Goal: Transaction & Acquisition: Purchase product/service

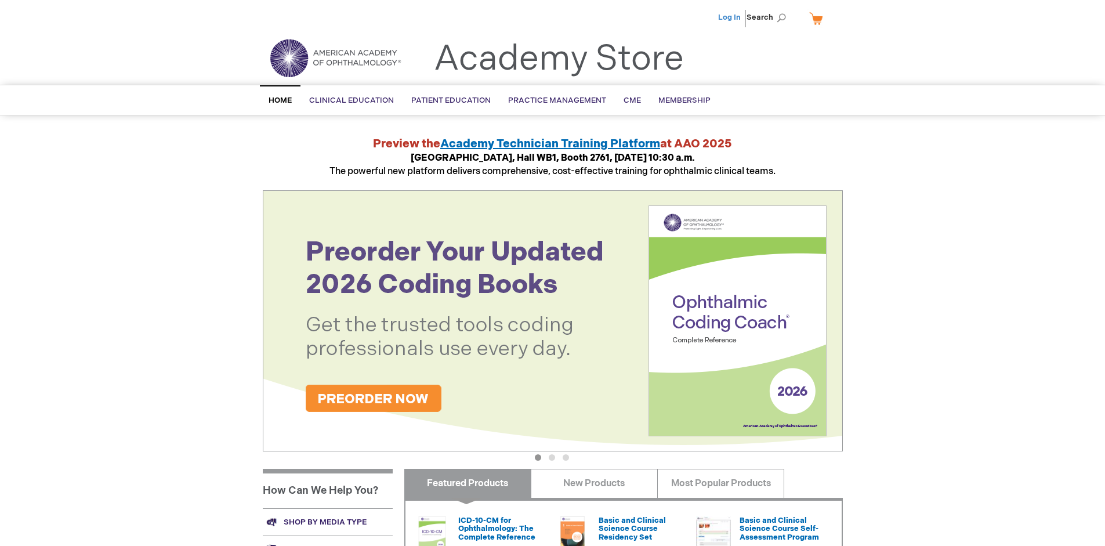
click at [730, 17] on link "Log In" at bounding box center [729, 17] width 23 height 9
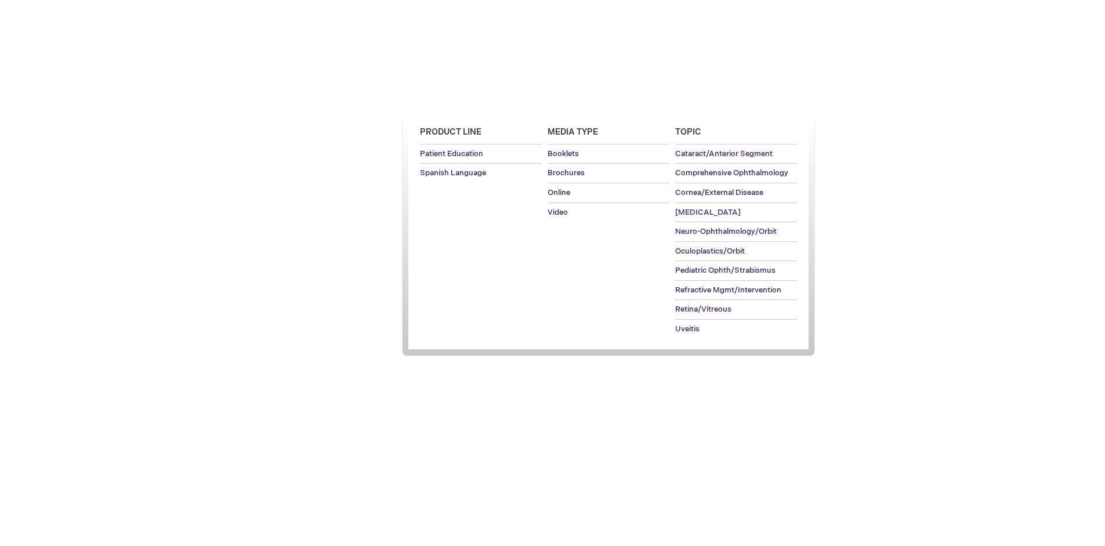
click at [448, 100] on span "Patient Education" at bounding box center [450, 100] width 79 height 9
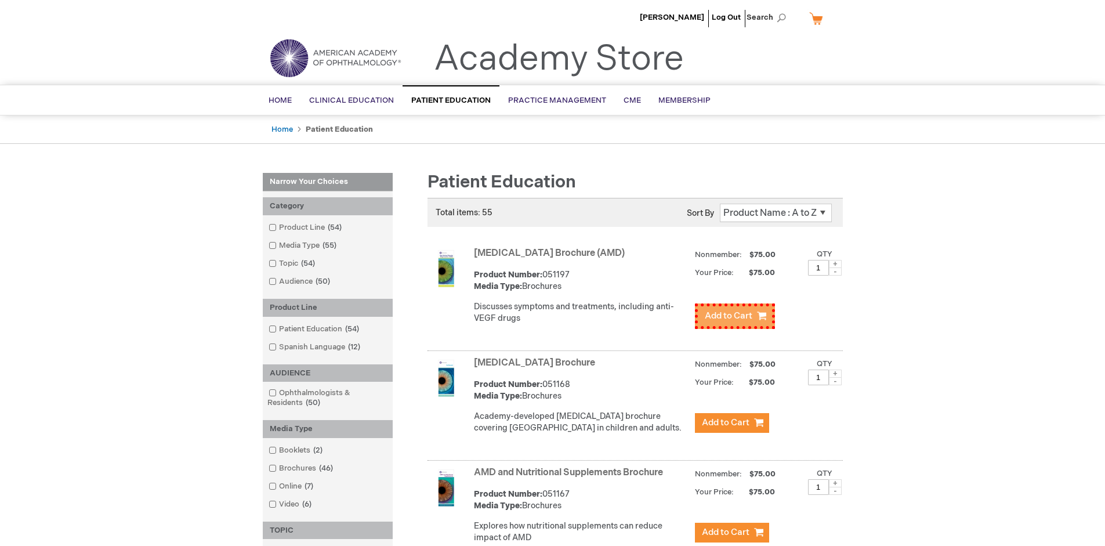
click at [732, 313] on span "Add to Cart" at bounding box center [729, 315] width 48 height 11
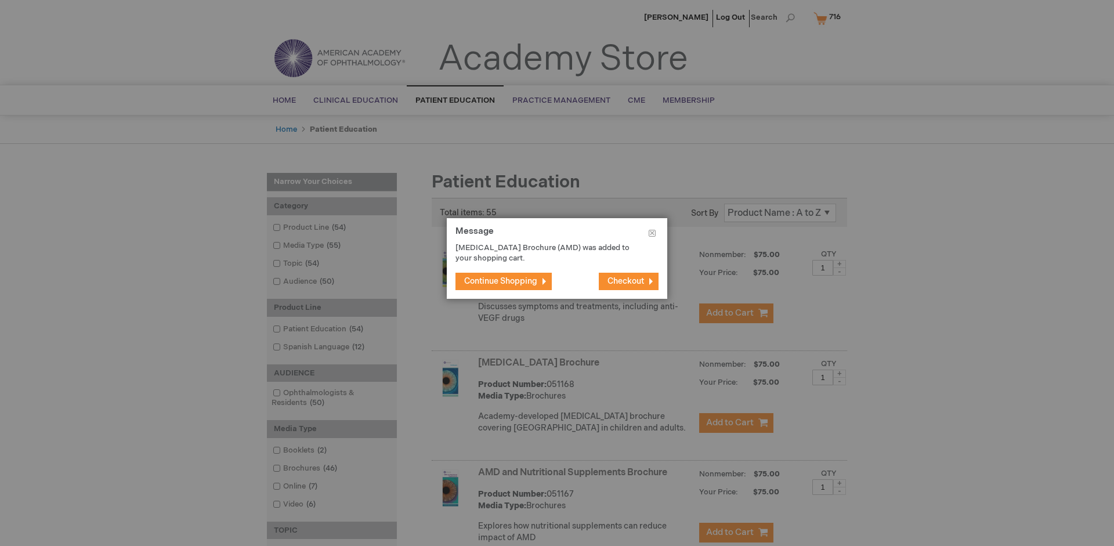
click at [501, 281] on span "Continue Shopping" at bounding box center [500, 281] width 73 height 10
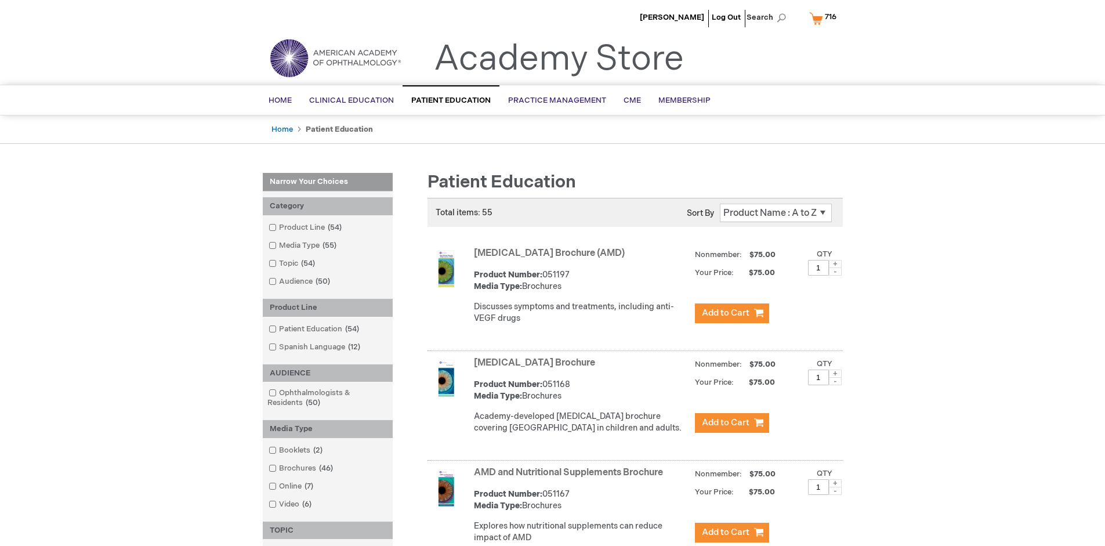
click at [571, 478] on link "AMD and Nutritional Supplements Brochure" at bounding box center [568, 472] width 189 height 11
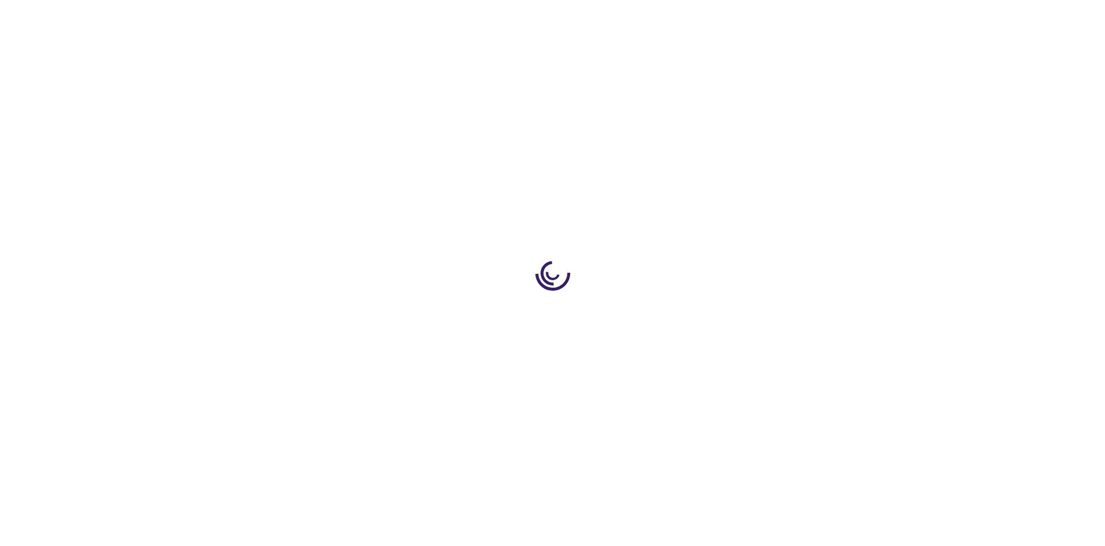
type input "1"
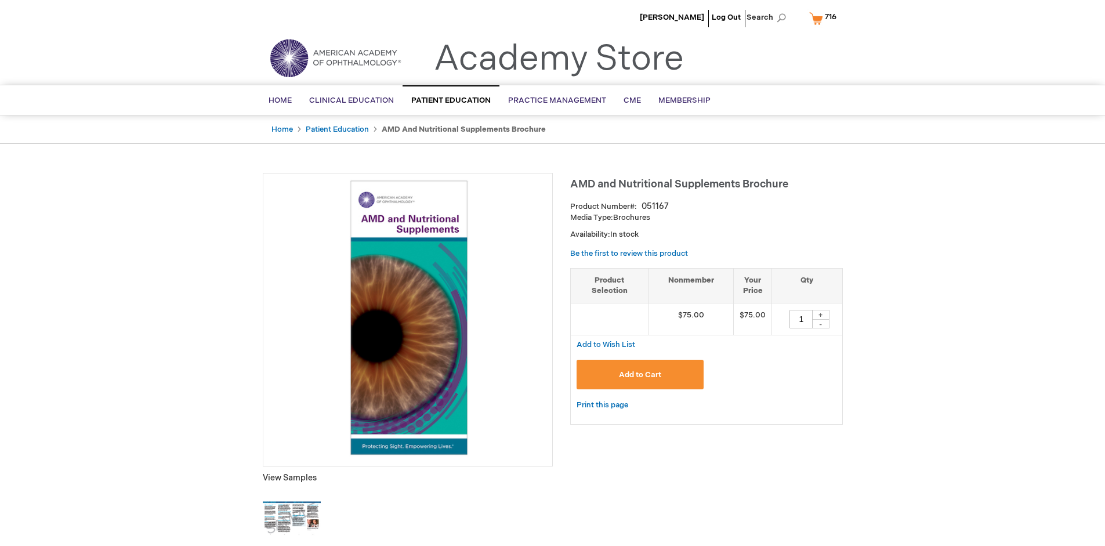
click at [640, 374] on span "Add to Cart" at bounding box center [640, 374] width 42 height 9
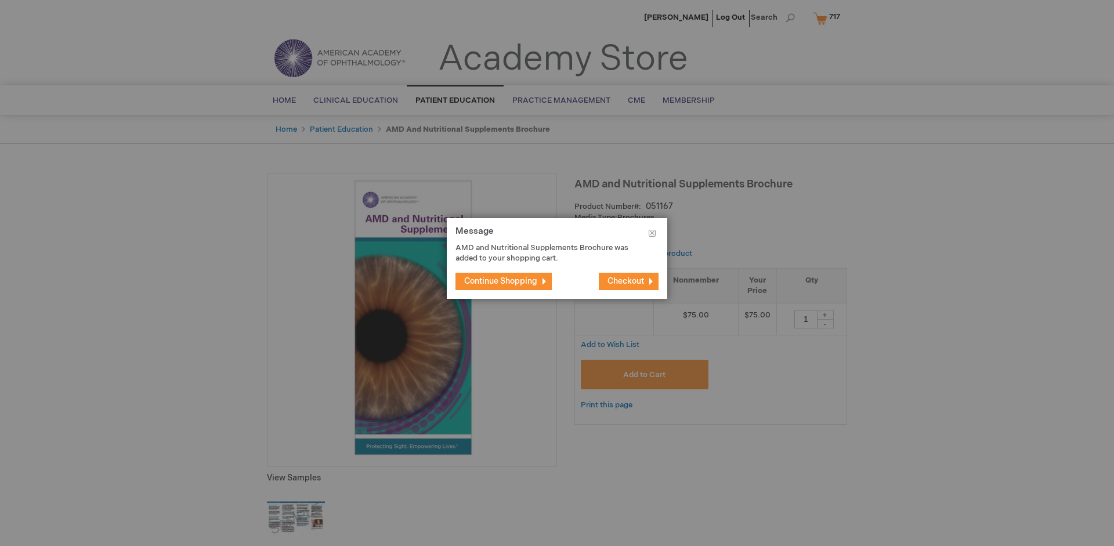
click at [501, 281] on span "Continue Shopping" at bounding box center [500, 281] width 73 height 10
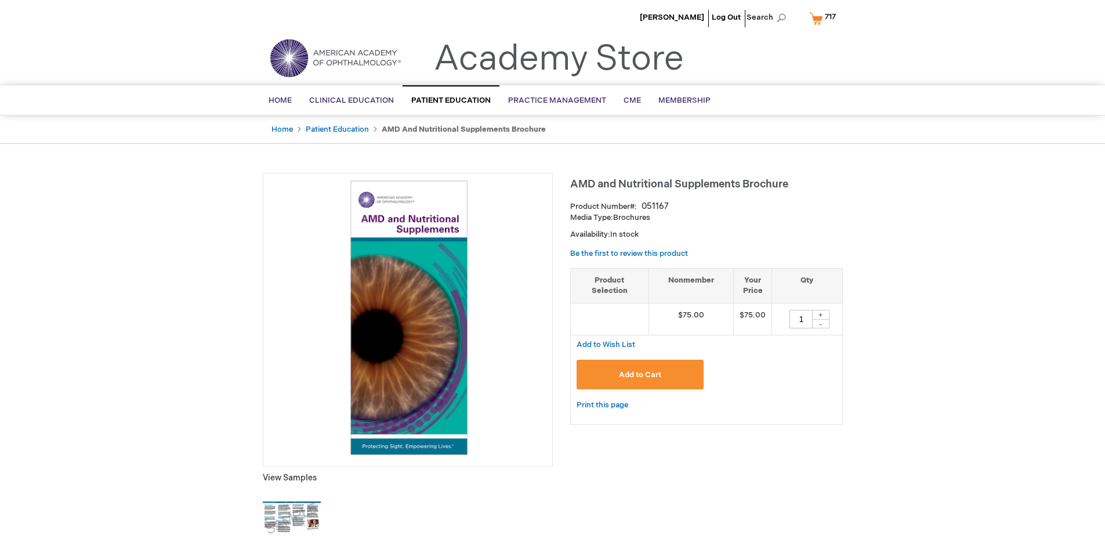
click at [825, 18] on span "717" at bounding box center [830, 16] width 11 height 9
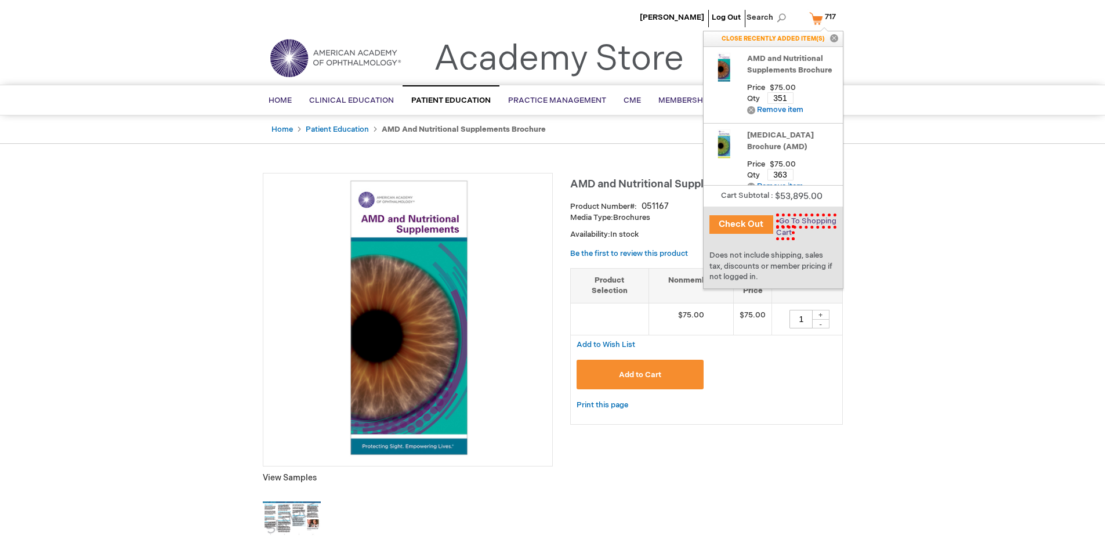
click at [804, 221] on span "Go To Shopping Cart" at bounding box center [806, 226] width 60 height 27
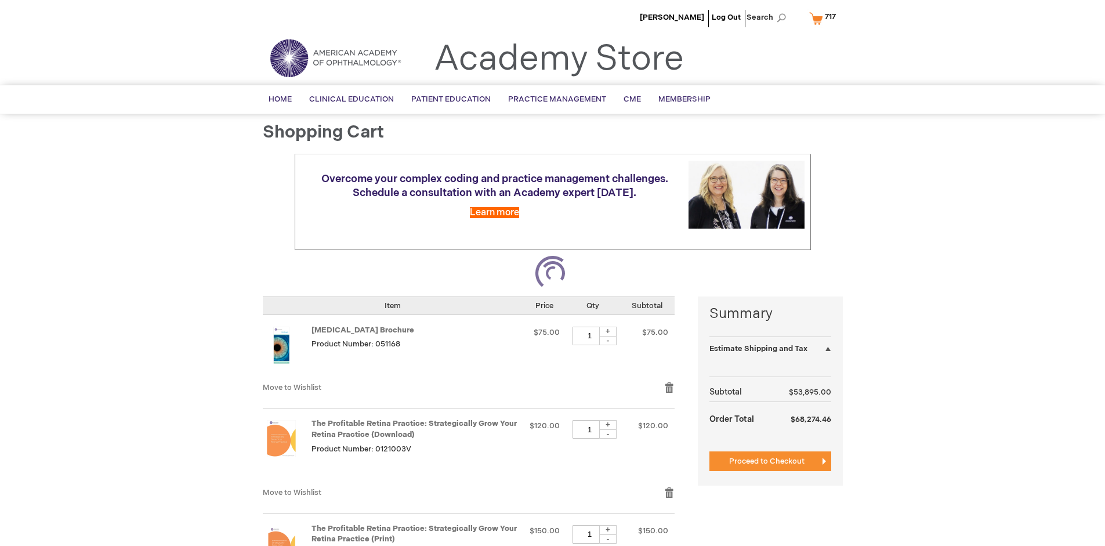
select select "US"
select select "41"
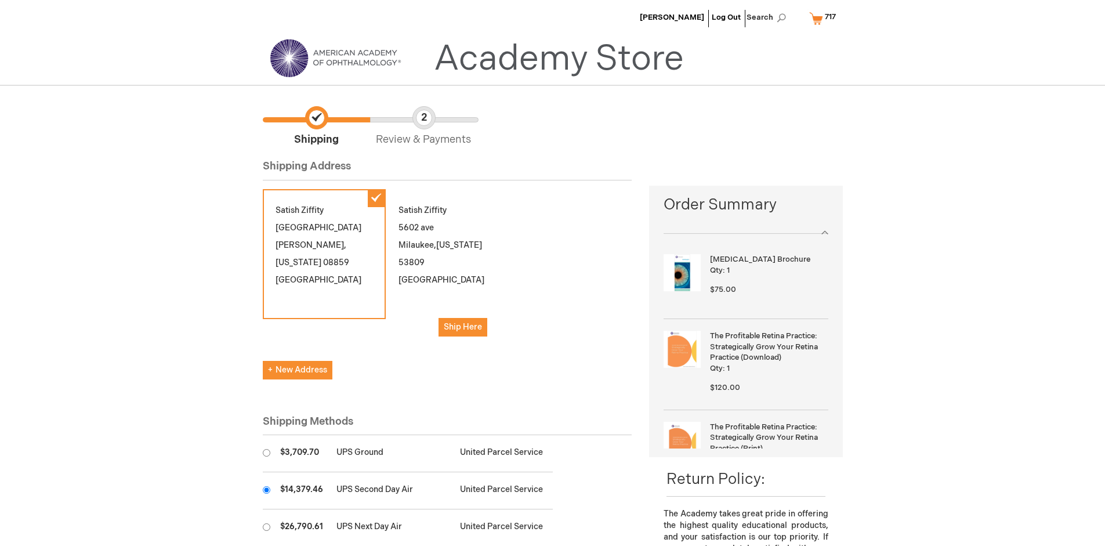
click at [266, 490] on input "radio" at bounding box center [267, 490] width 8 height 8
